Goal: Use online tool/utility

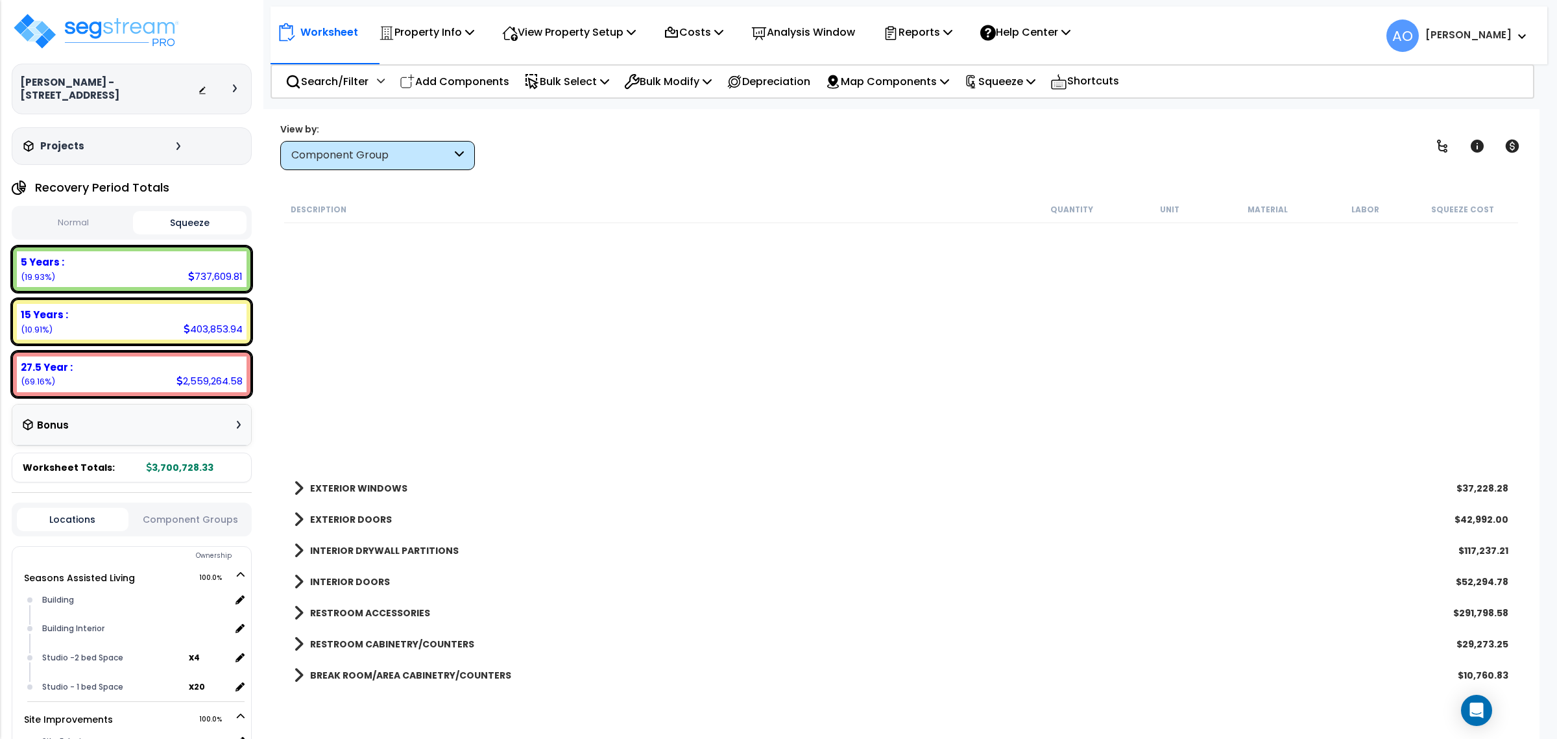
scroll to position [409, 0]
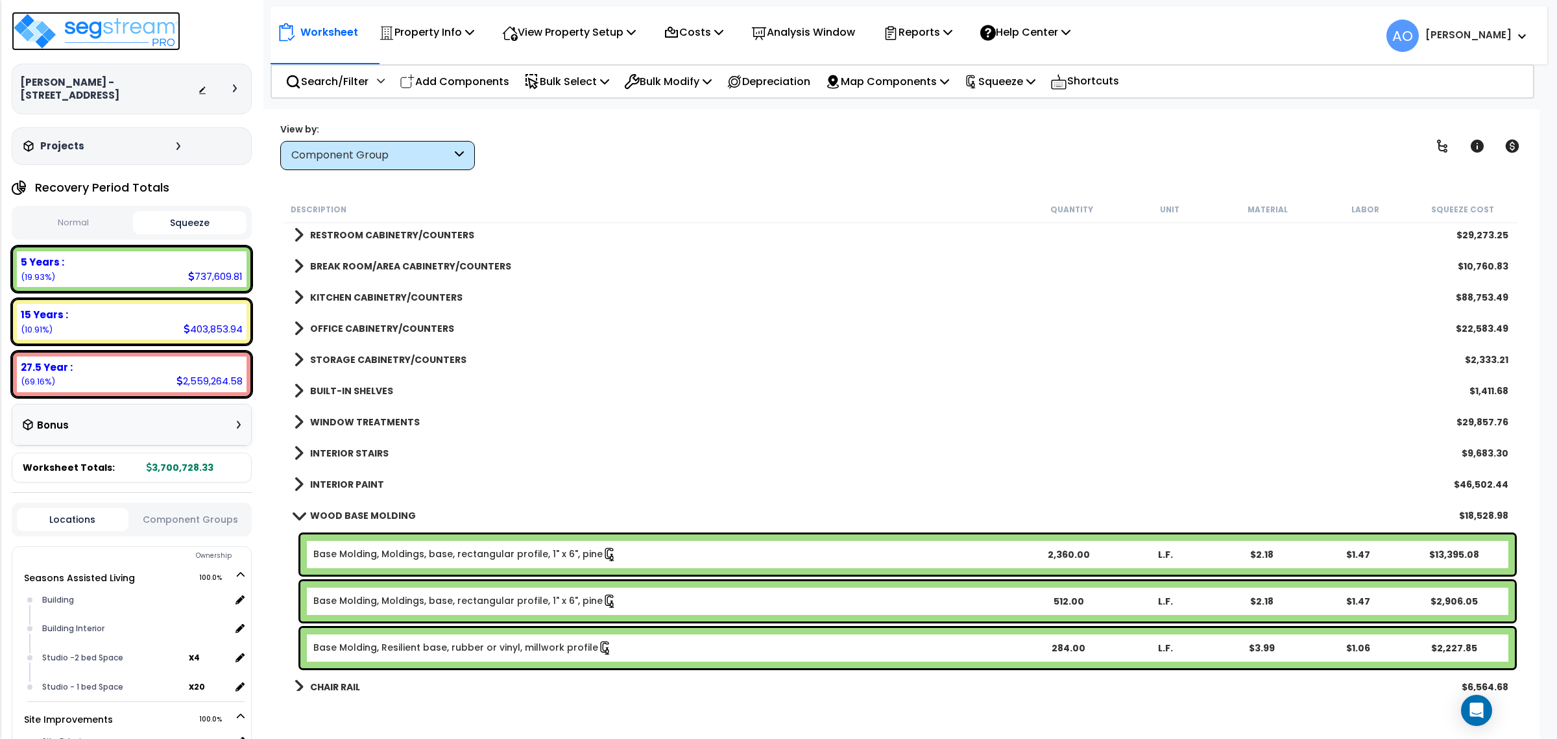
click at [136, 31] on img at bounding box center [96, 31] width 169 height 39
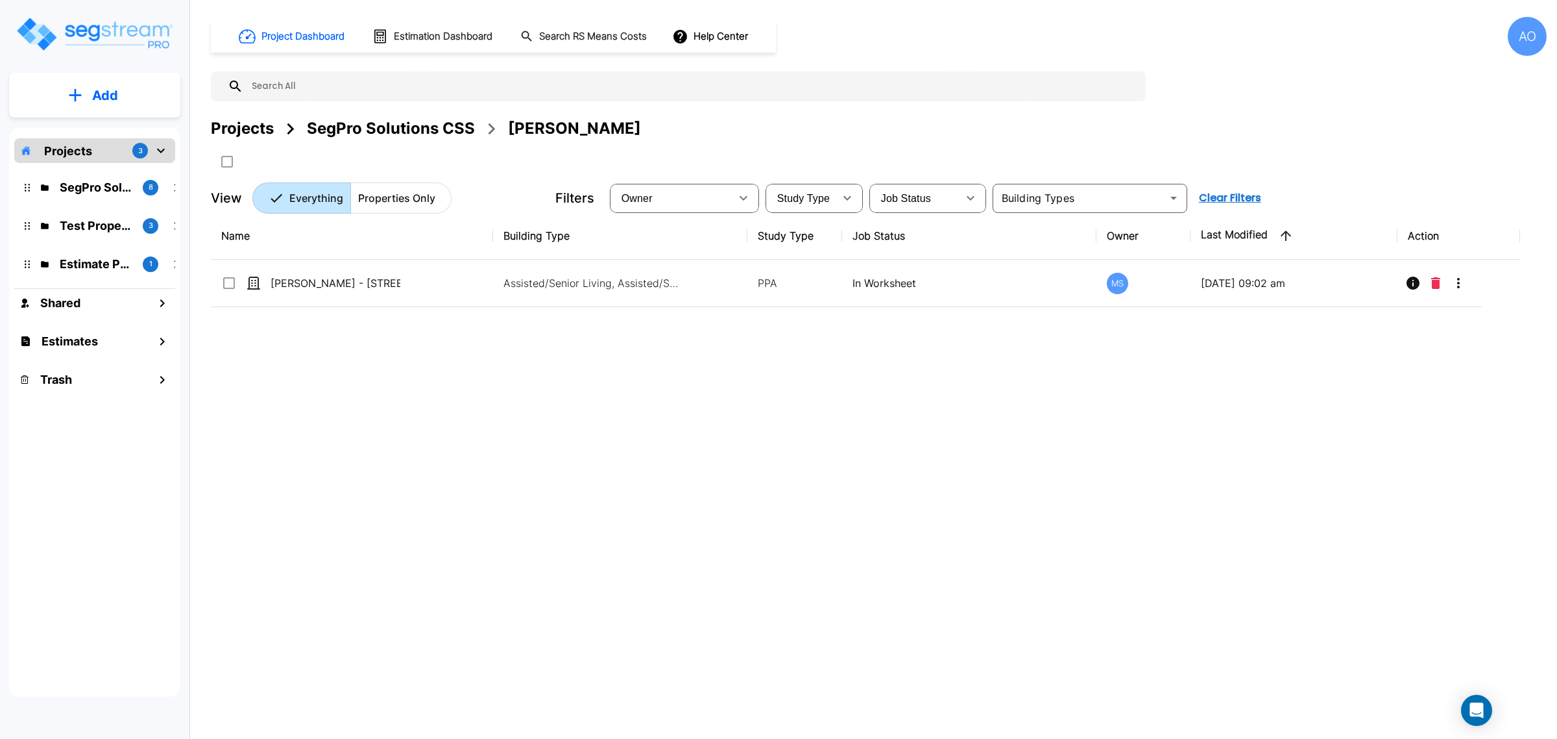
click at [414, 124] on div "SegPro Solutions CSS" at bounding box center [391, 128] width 168 height 23
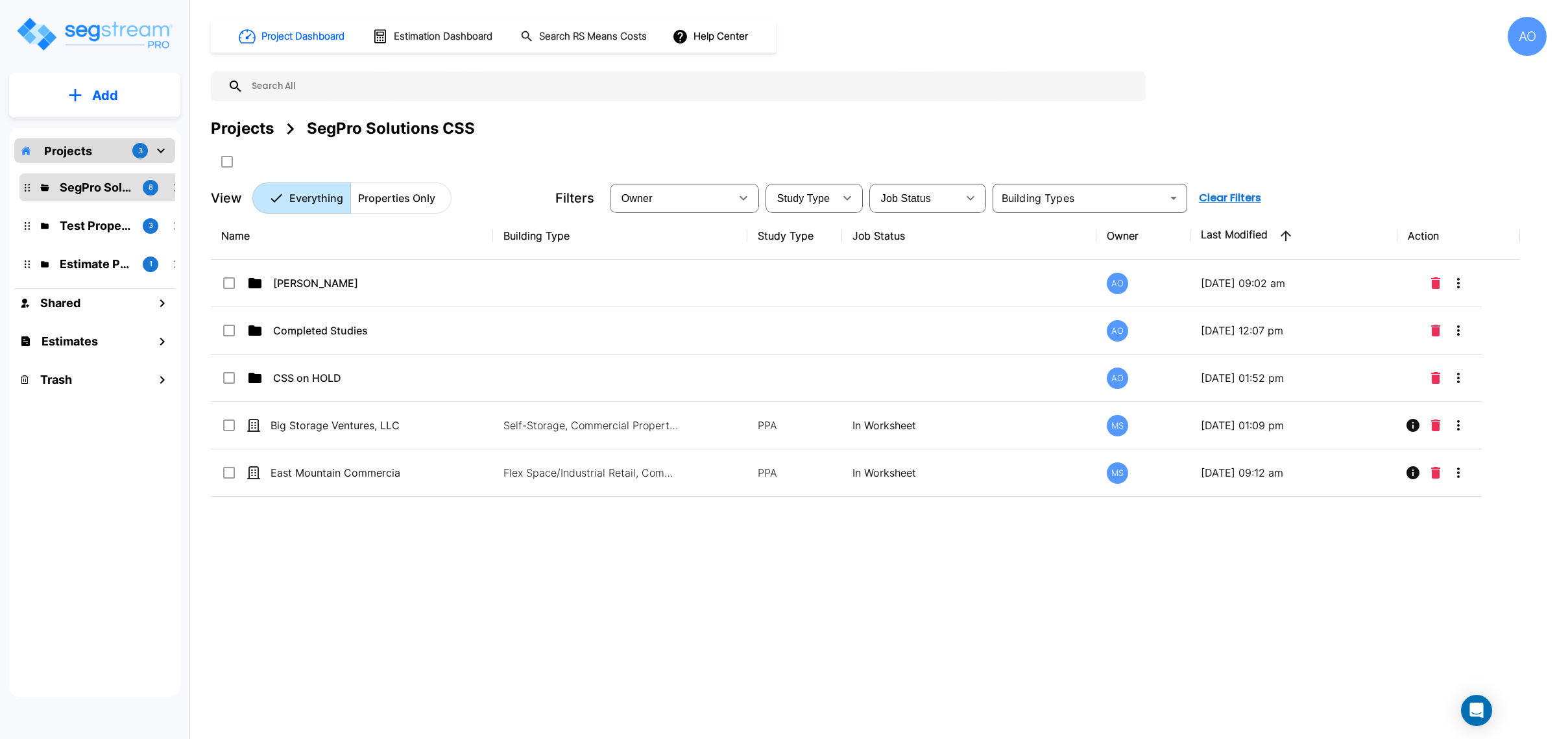
drag, startPoint x: 467, startPoint y: 552, endPoint x: 469, endPoint y: 559, distance: 6.6
click at [469, 559] on div "Name Building Type Study Type Job Status Owner Last Modified Action Anjalie AO …" at bounding box center [866, 441] width 1310 height 458
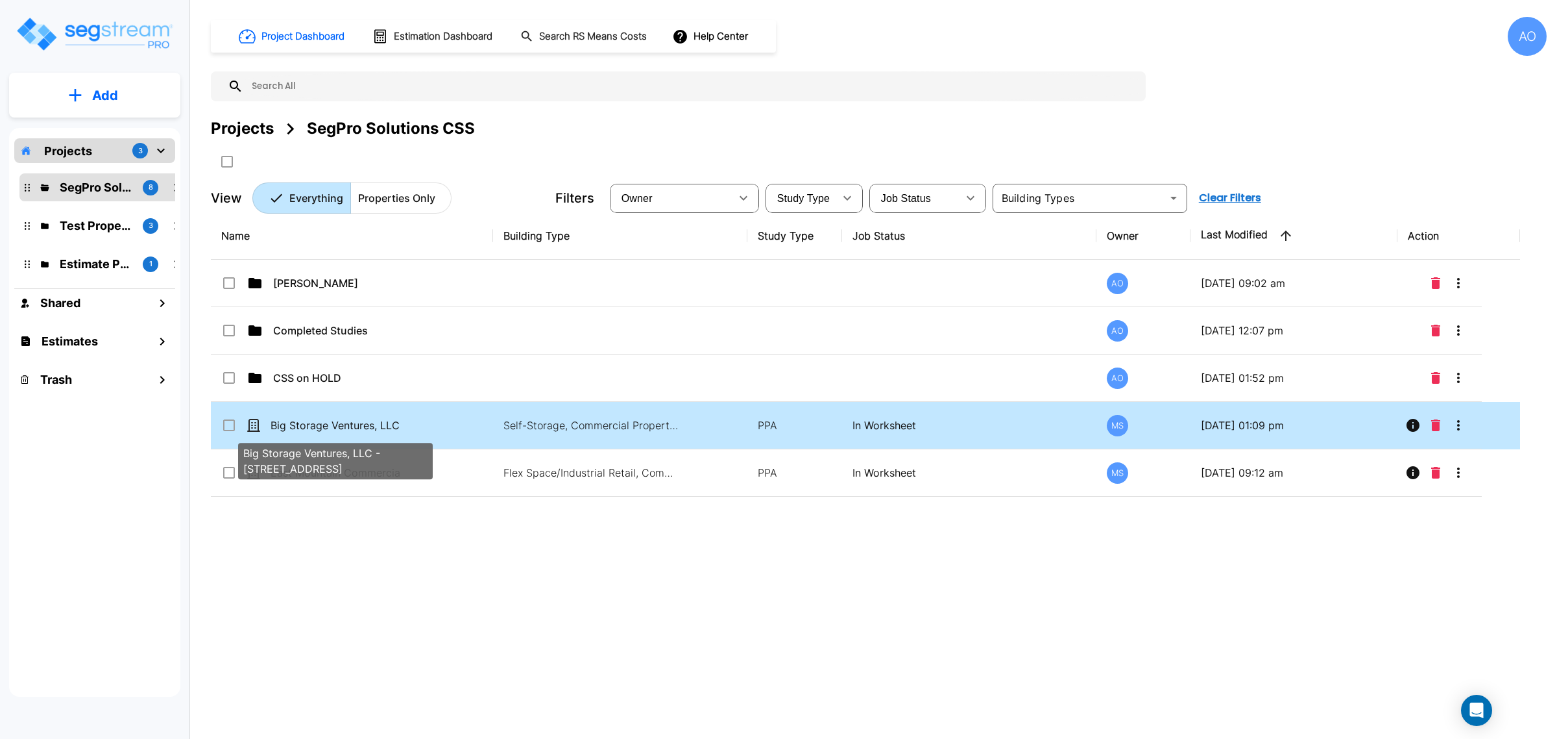
click at [380, 429] on p "Big Storage Ventures, LLC - 473 Mockingbird Ln" at bounding box center [336, 425] width 130 height 16
checkbox input "true"
click at [380, 429] on p "Big Storage Ventures, LLC - 473 Mockingbird Ln" at bounding box center [336, 425] width 130 height 16
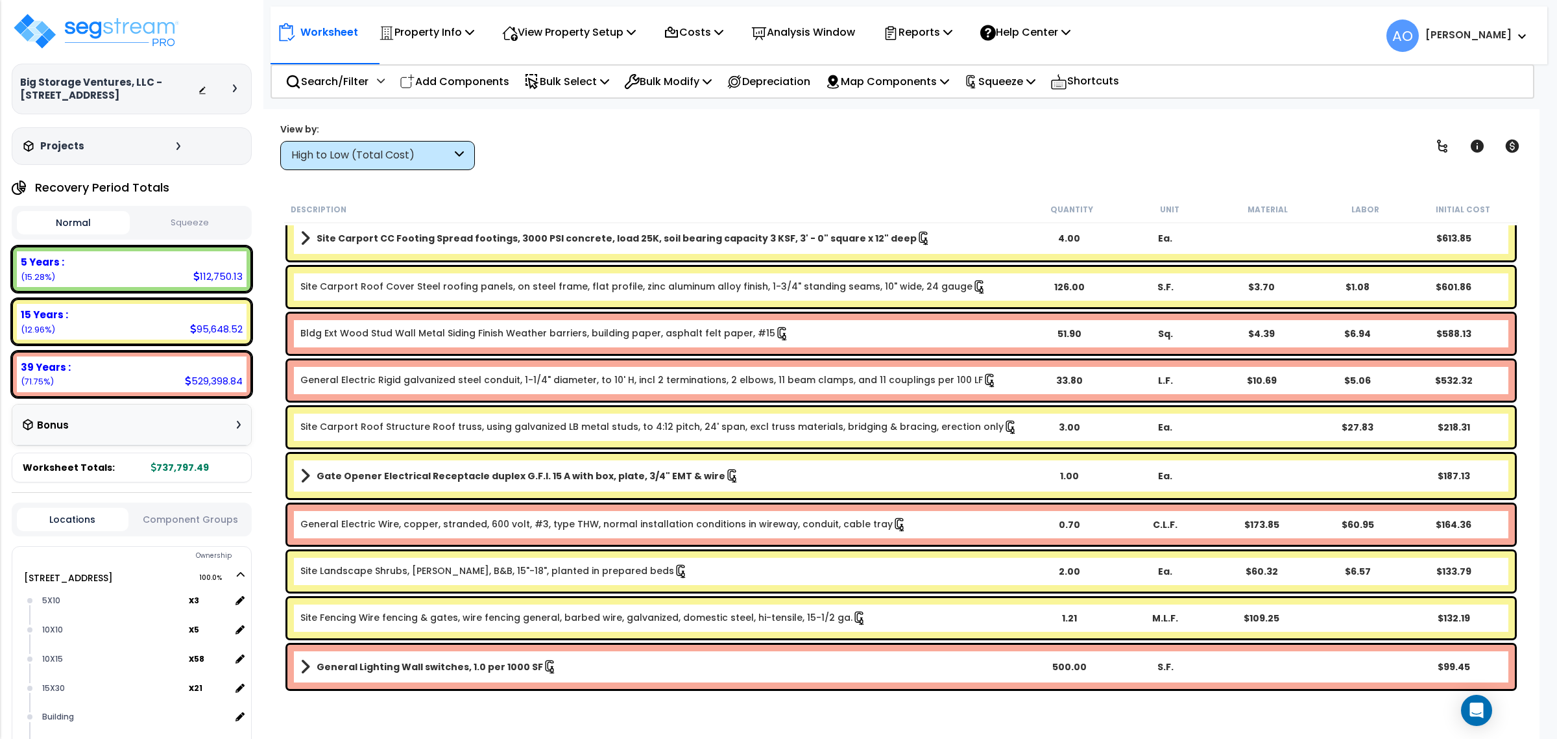
scroll to position [56, 0]
click at [433, 162] on div "High to Low (Total Cost)" at bounding box center [371, 155] width 160 height 15
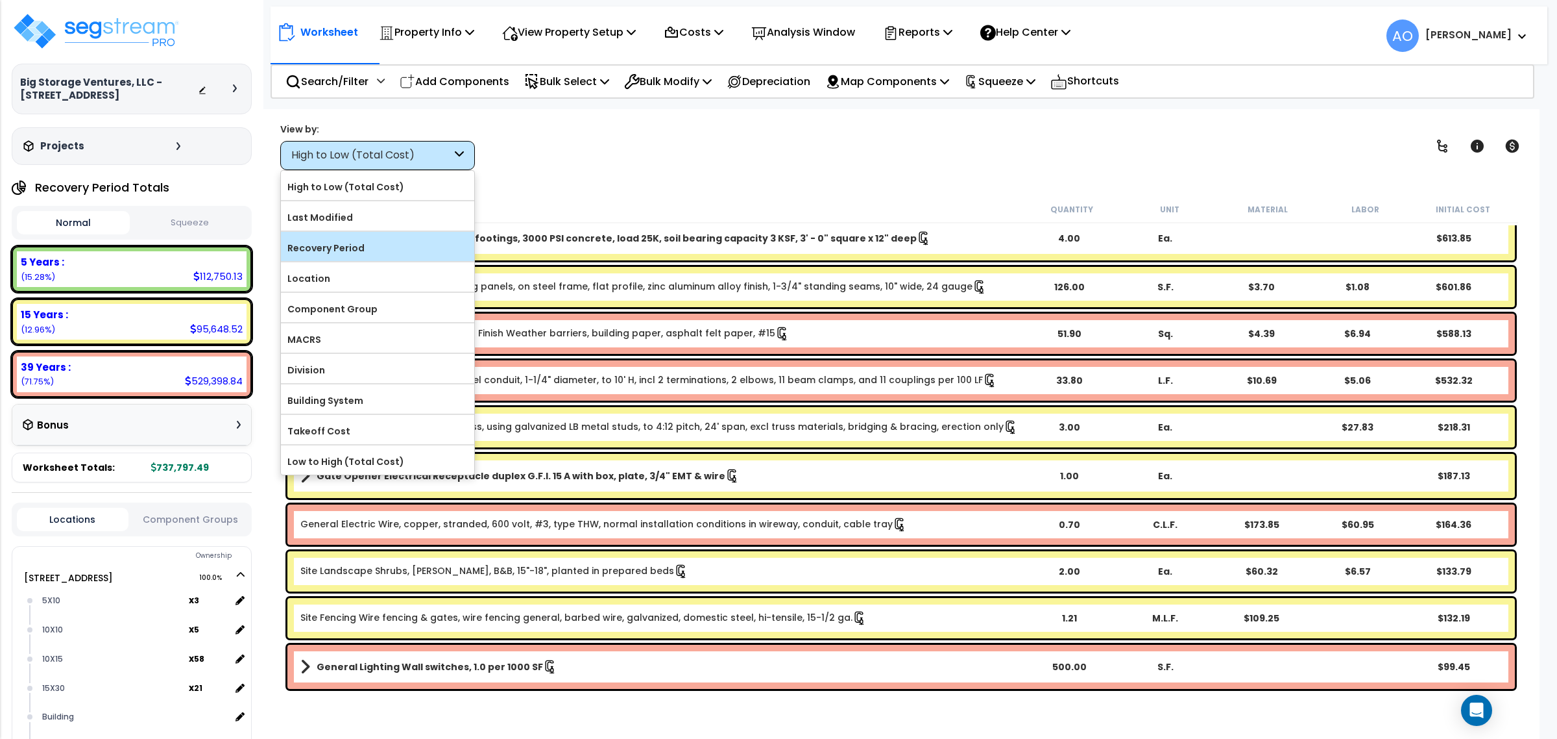
click at [345, 257] on label "Recovery Period" at bounding box center [377, 247] width 193 height 19
click at [0, 0] on input "Recovery Period" at bounding box center [0, 0] width 0 height 0
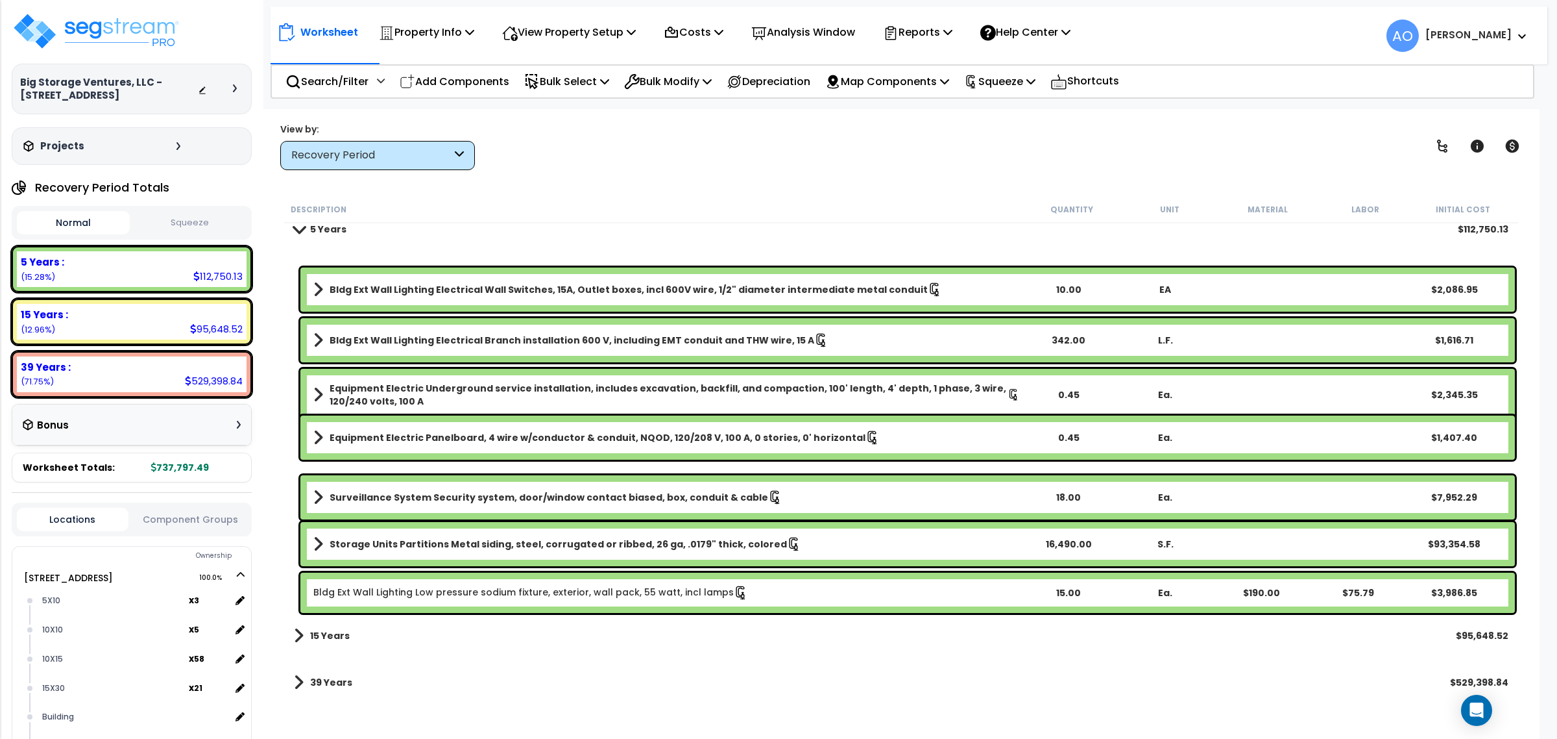
scroll to position [0, 0]
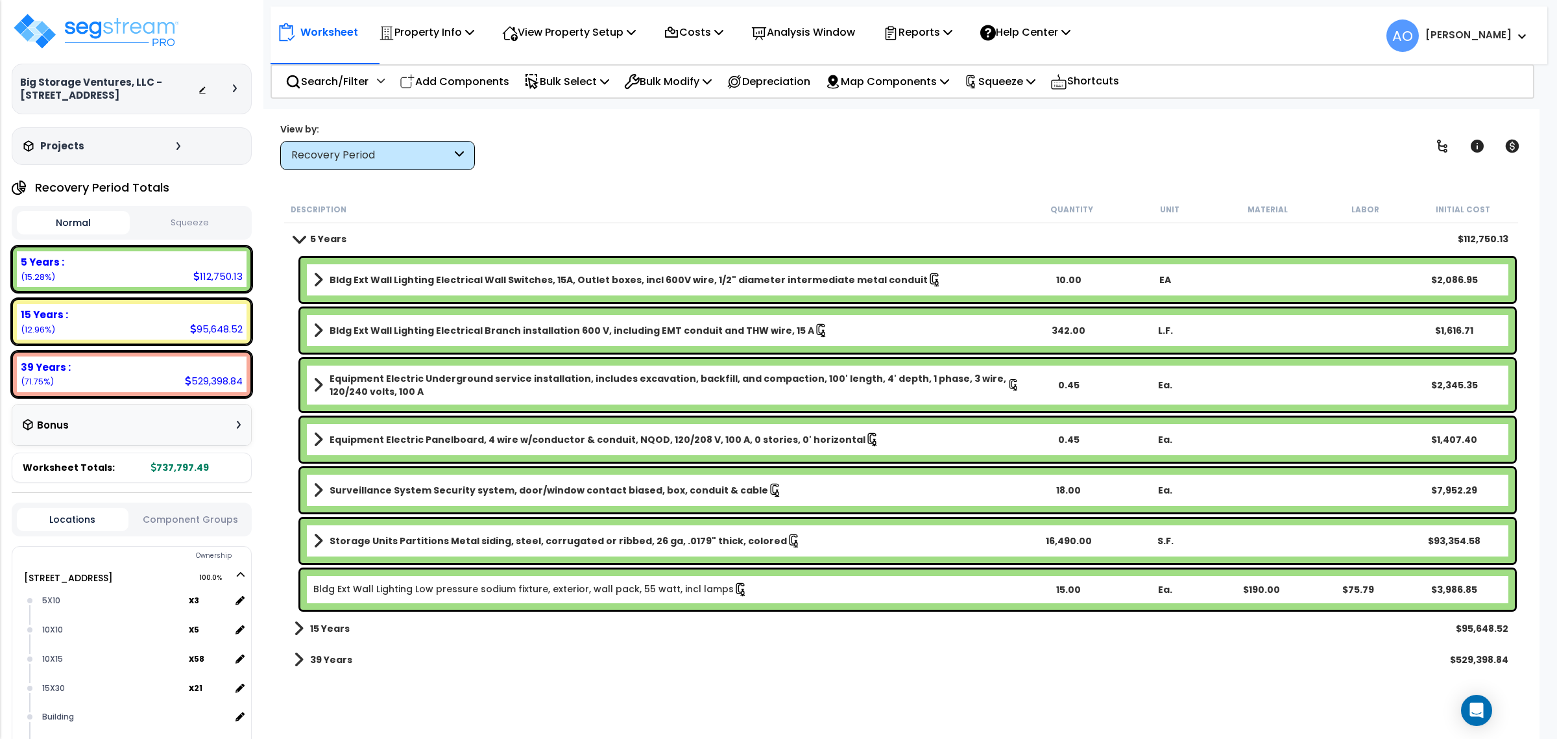
click at [183, 223] on button "Squeeze" at bounding box center [189, 223] width 113 height 23
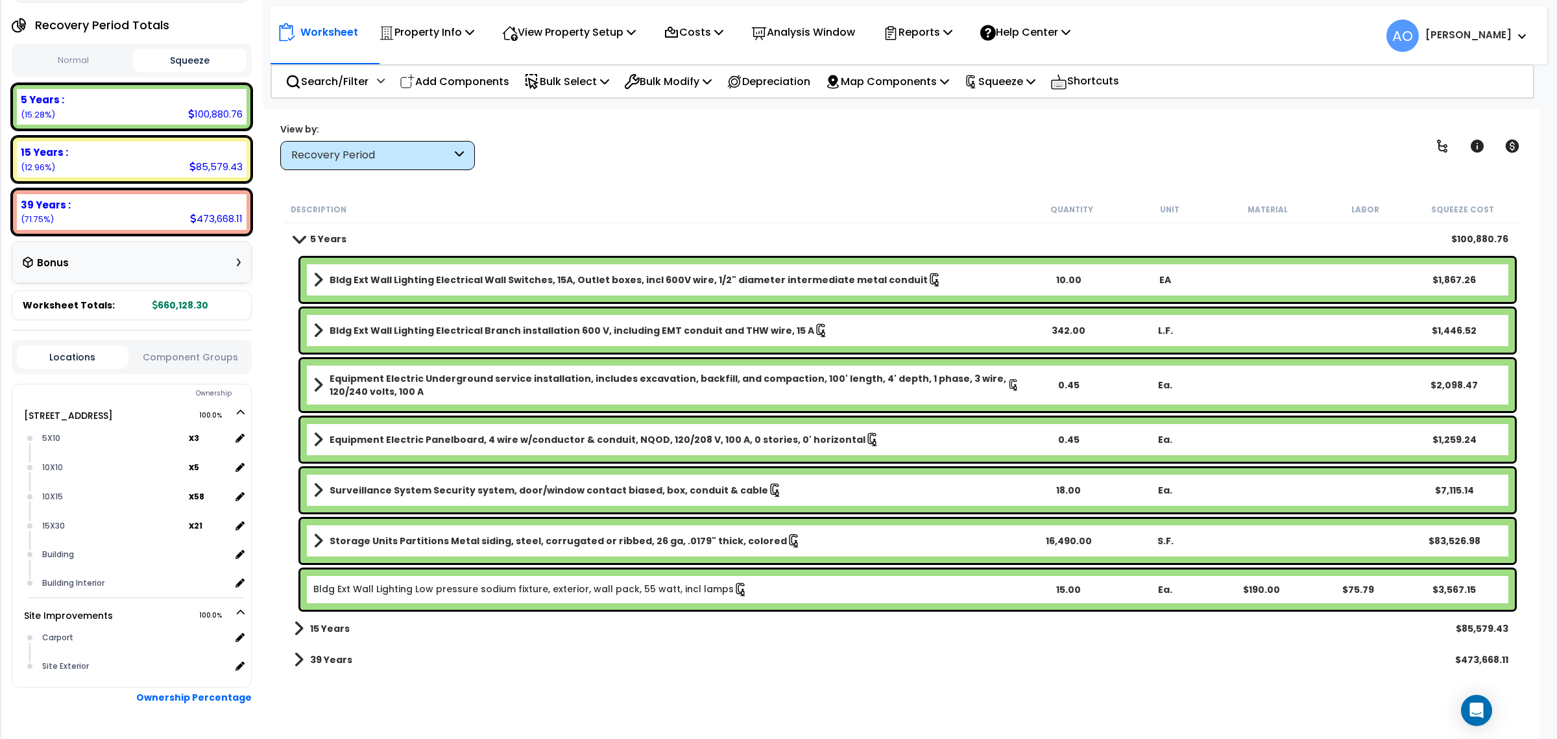
scroll to position [56, 0]
click at [322, 629] on b "15 Years" at bounding box center [330, 628] width 40 height 13
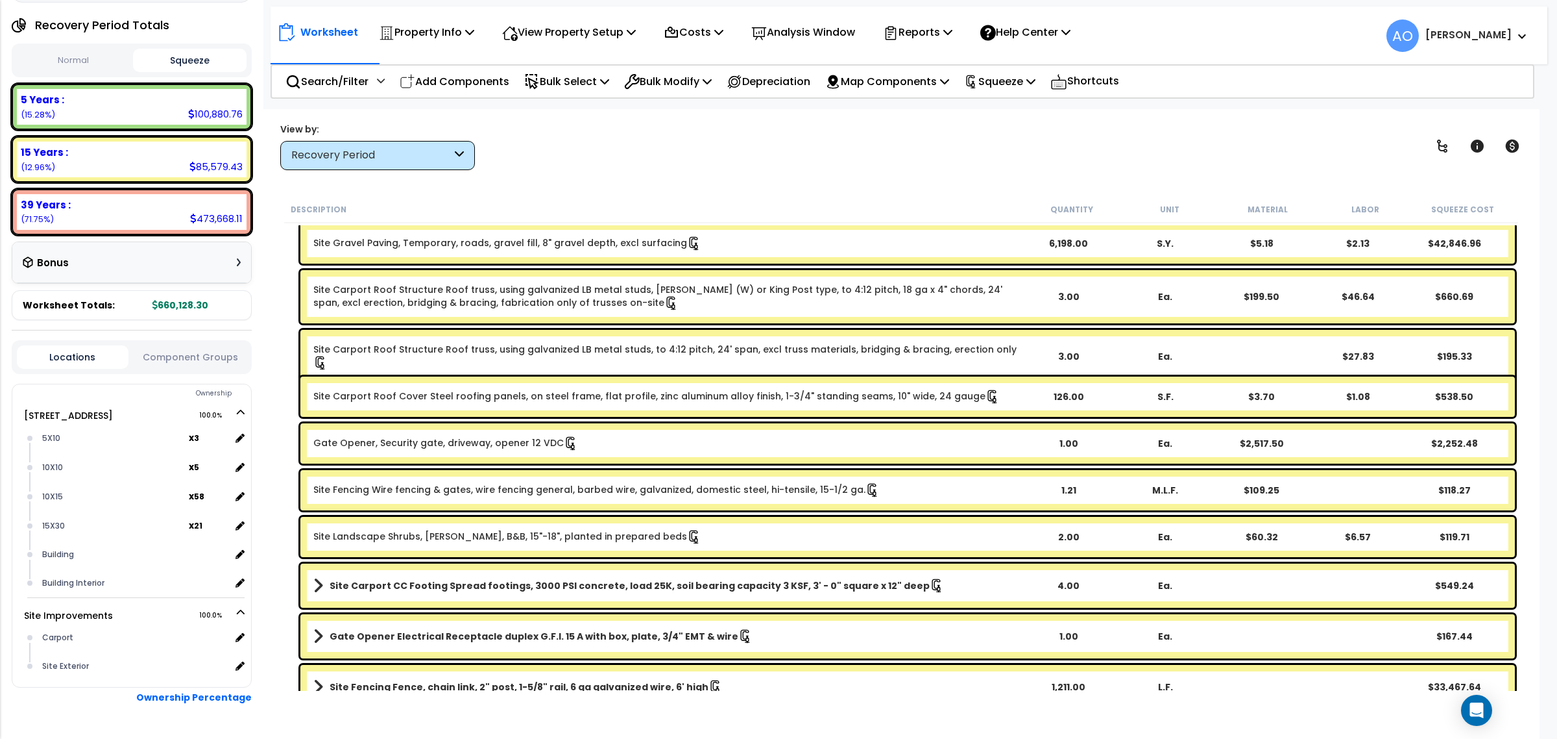
scroll to position [406, 0]
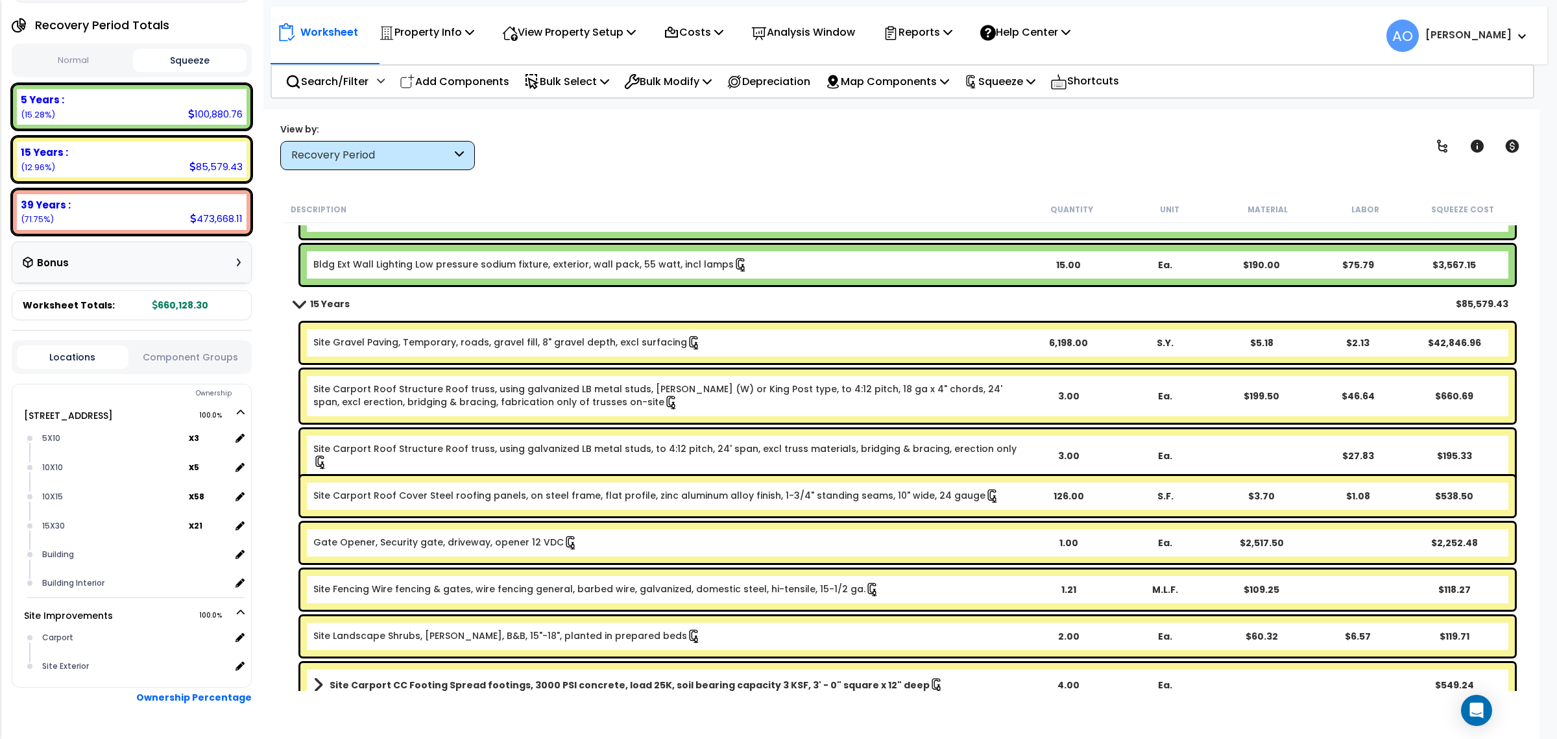
click at [558, 193] on div "Worksheet Property Info Property Setup Add Property Unit Template property Clon…" at bounding box center [901, 478] width 1277 height 739
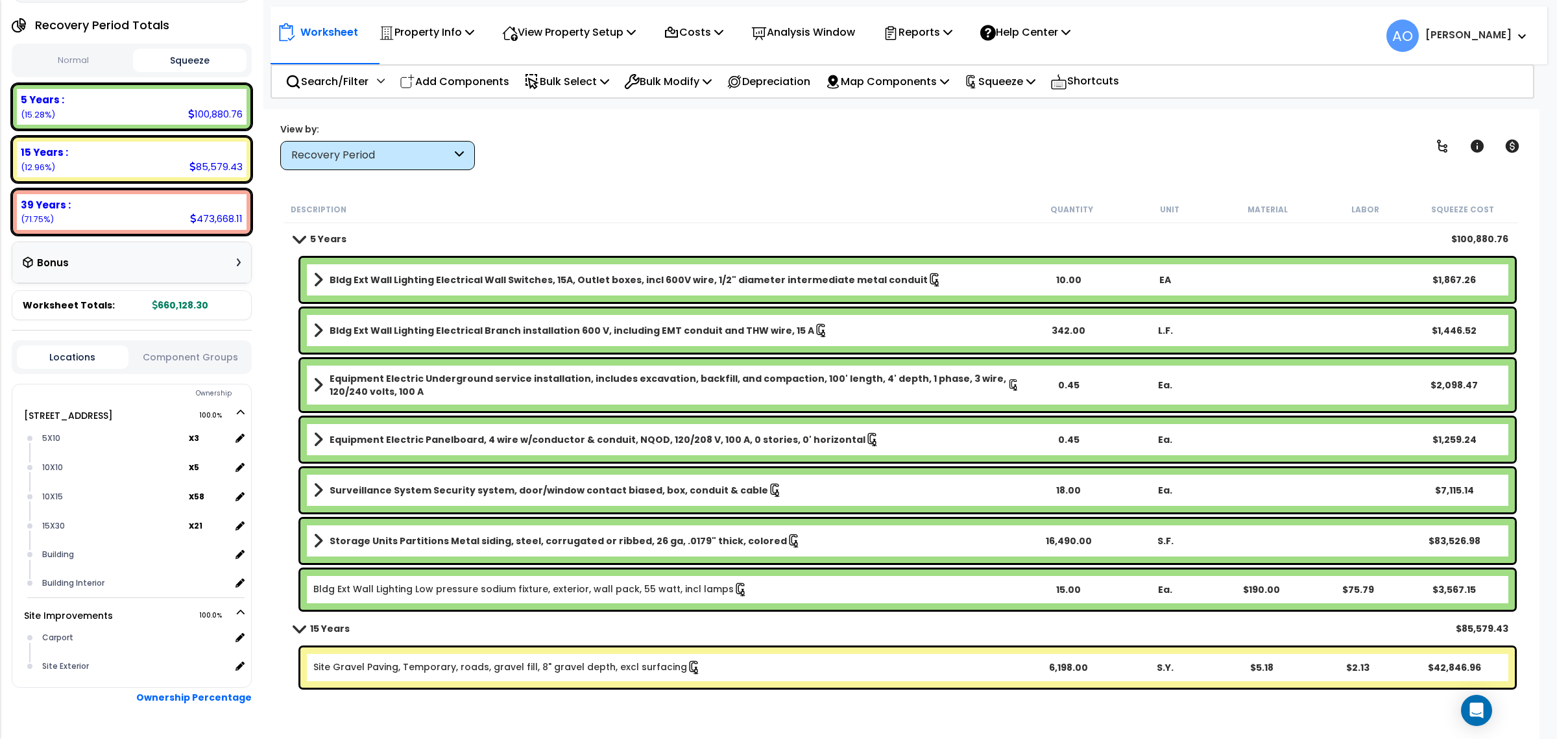
scroll to position [0, 0]
